Goal: Transaction & Acquisition: Book appointment/travel/reservation

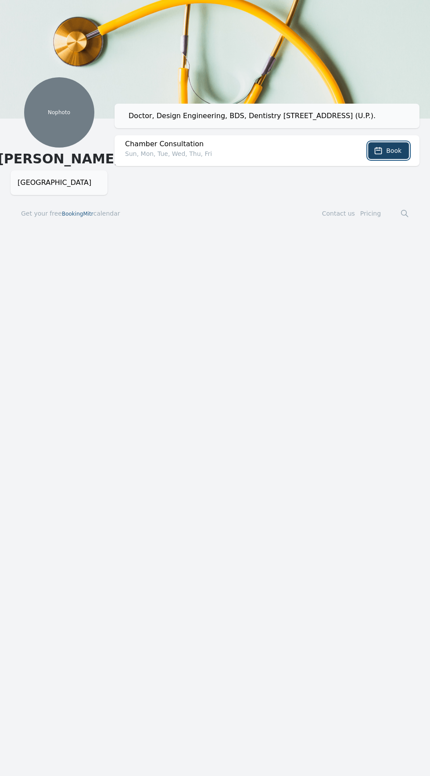
click at [392, 148] on span "Book" at bounding box center [394, 150] width 15 height 9
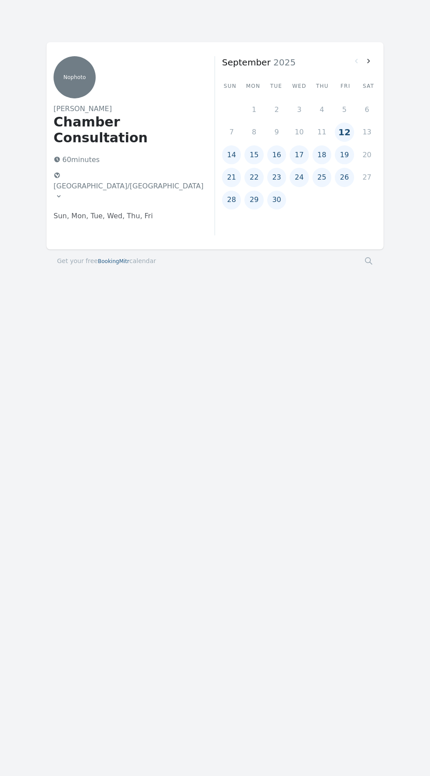
click at [349, 136] on button "12" at bounding box center [344, 132] width 19 height 19
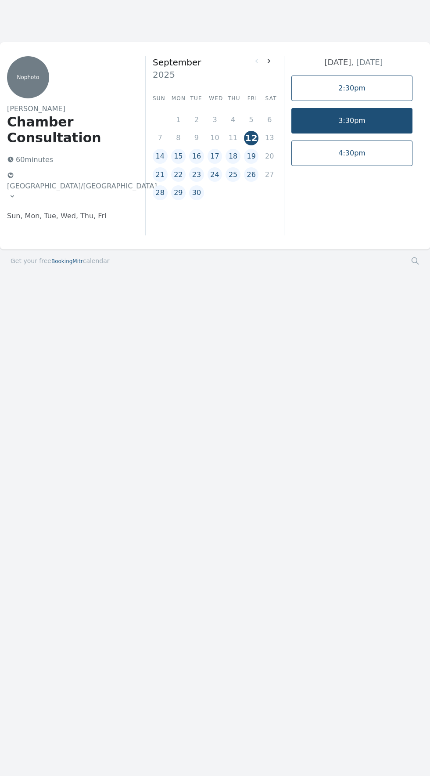
click at [391, 121] on link "3:30pm" at bounding box center [352, 120] width 121 height 25
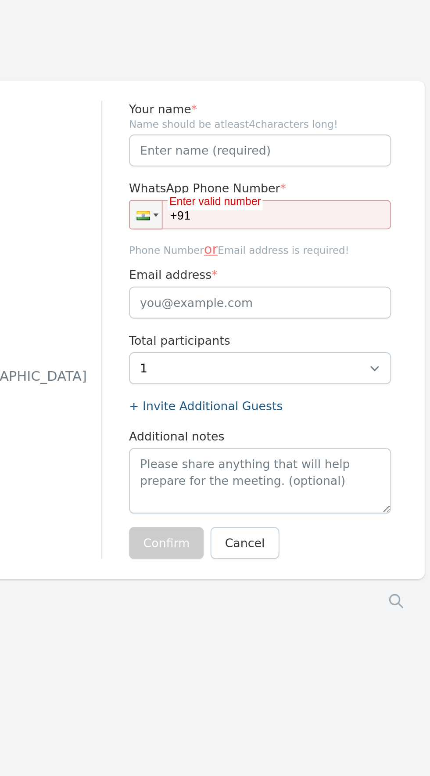
type input "+91"
